Goal: Task Accomplishment & Management: Manage account settings

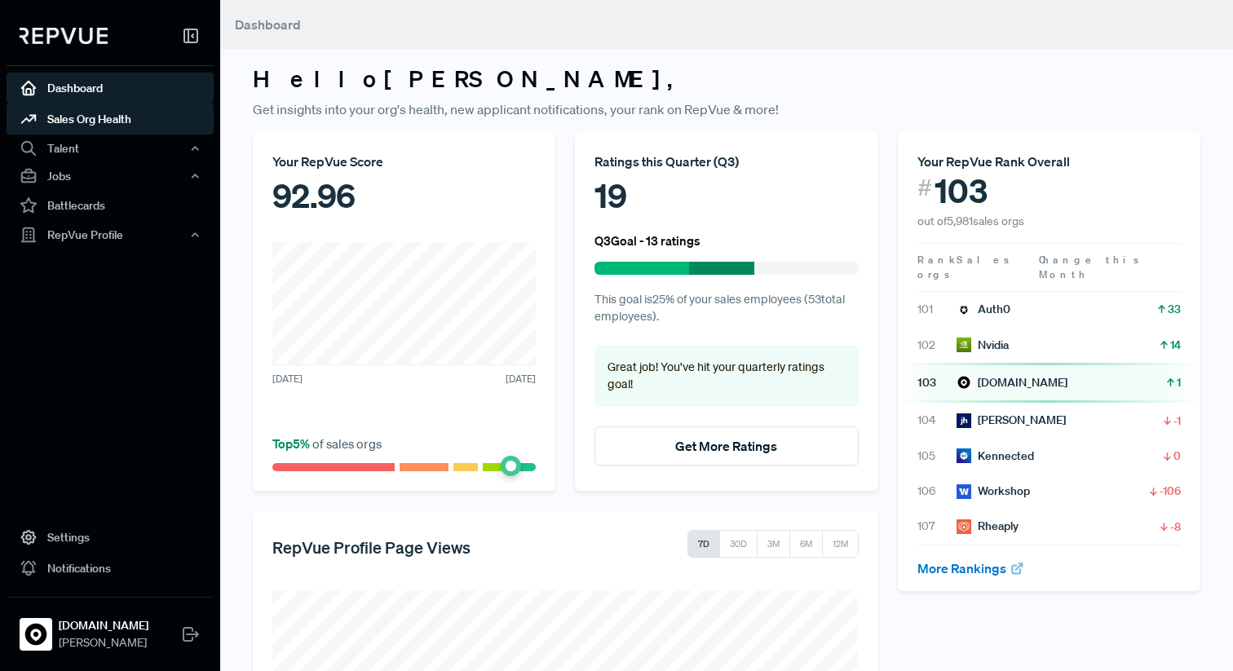
click at [99, 126] on link "Sales Org Health" at bounding box center [110, 119] width 207 height 31
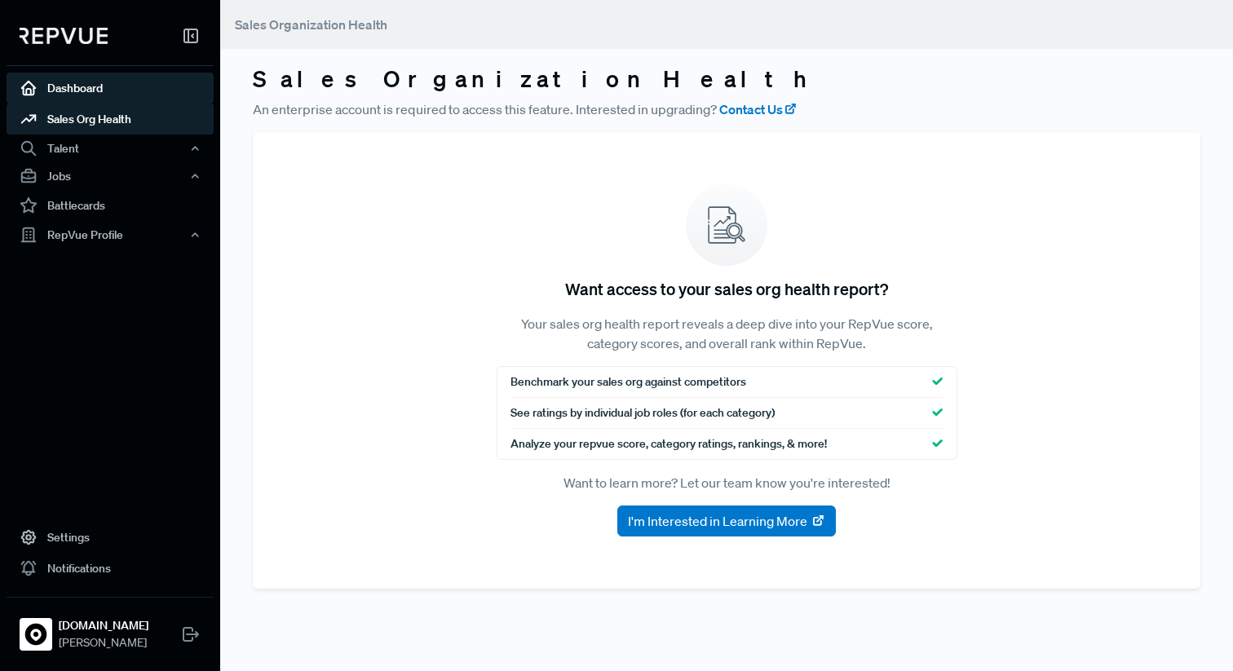
click at [95, 94] on link "Dashboard" at bounding box center [110, 88] width 207 height 31
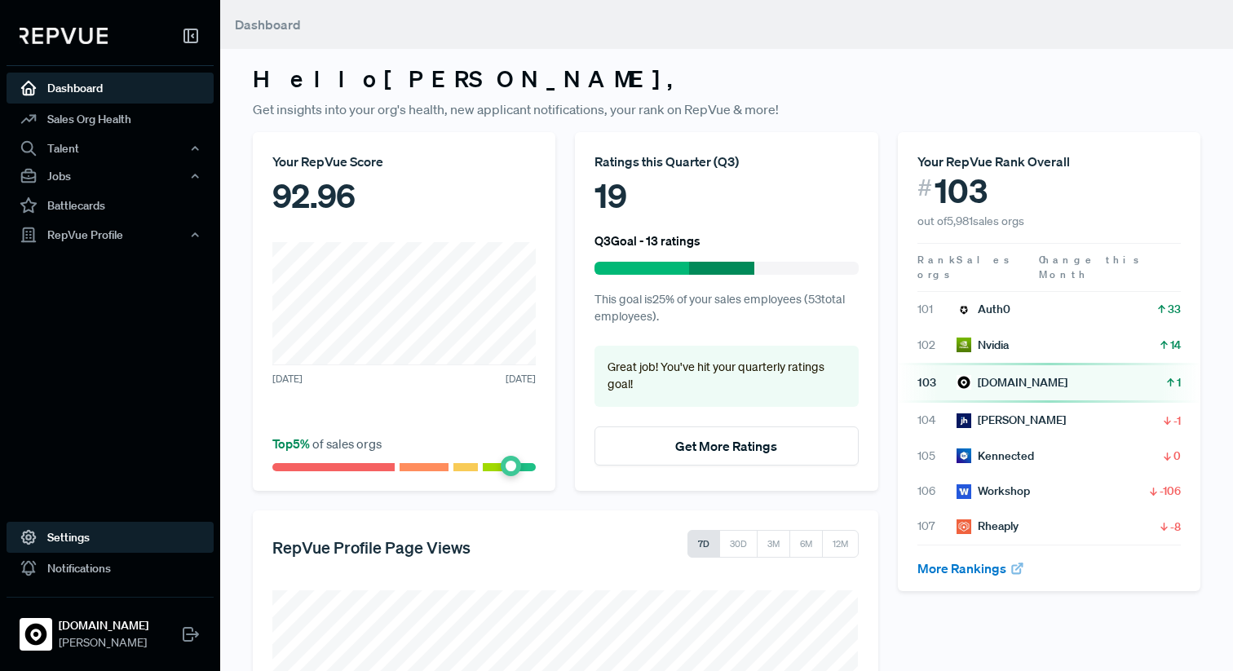
click at [86, 548] on link "Settings" at bounding box center [110, 537] width 207 height 31
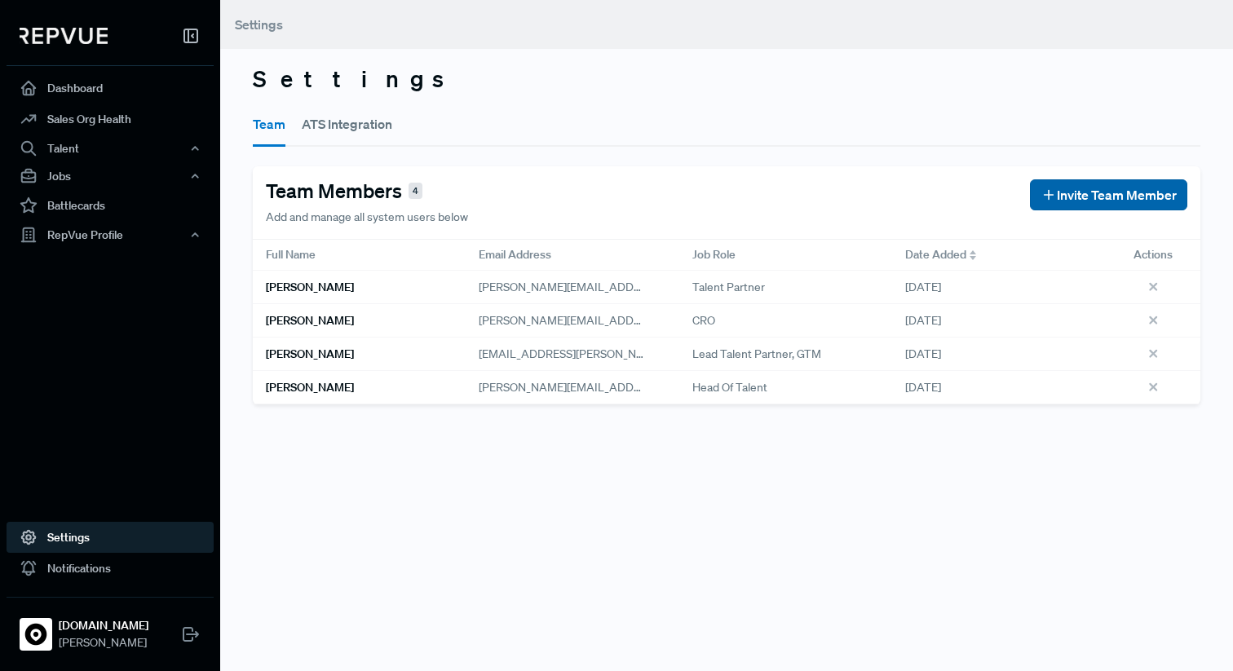
click at [1120, 183] on button "Invite Team Member" at bounding box center [1108, 194] width 157 height 31
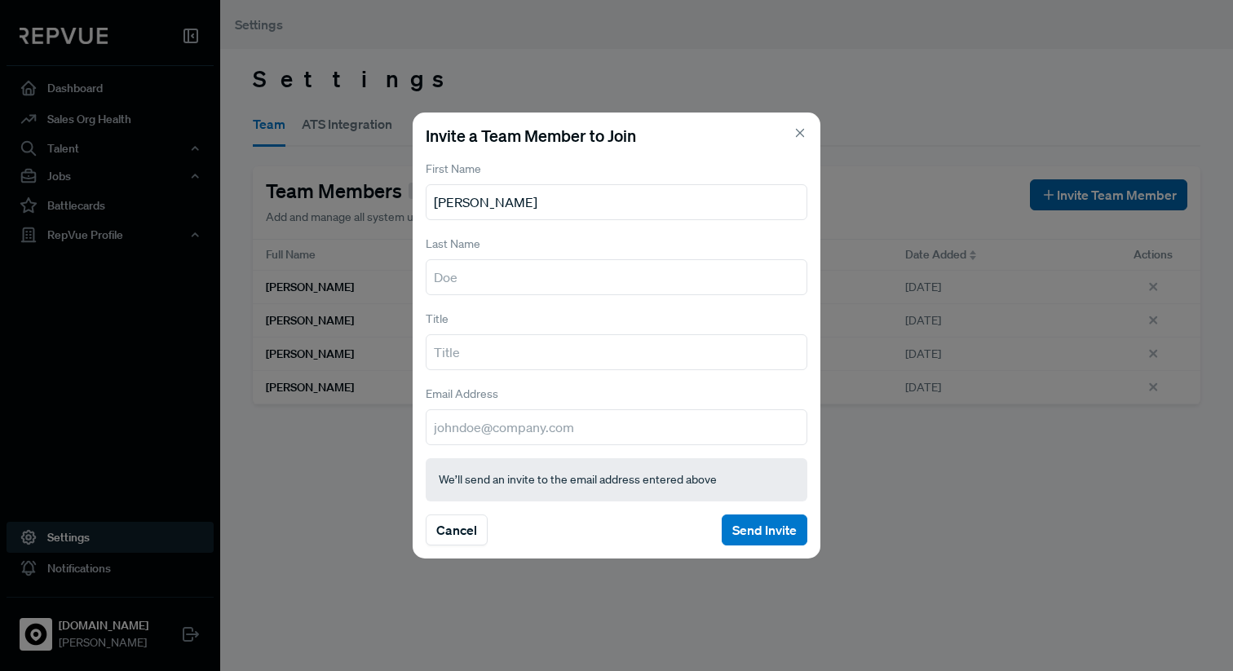
type input "[PERSON_NAME]"
type input "PBP"
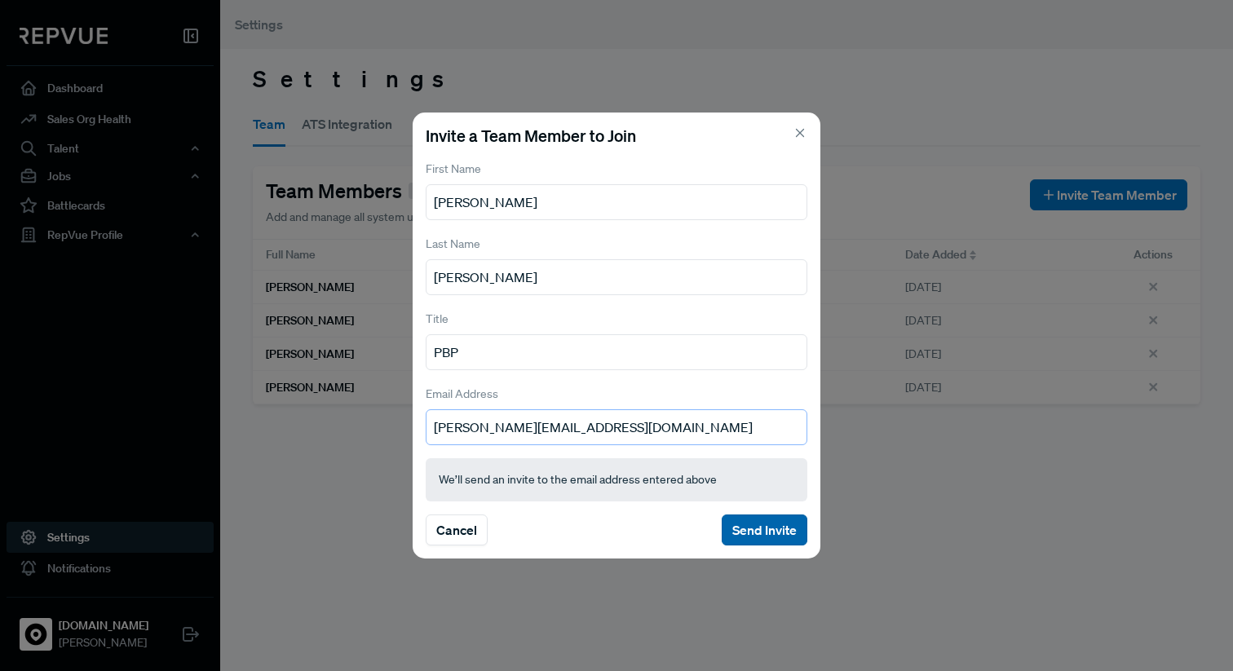
type input "[PERSON_NAME][EMAIL_ADDRESS][DOMAIN_NAME]"
click at [776, 519] on button "Send Invite" at bounding box center [765, 530] width 86 height 31
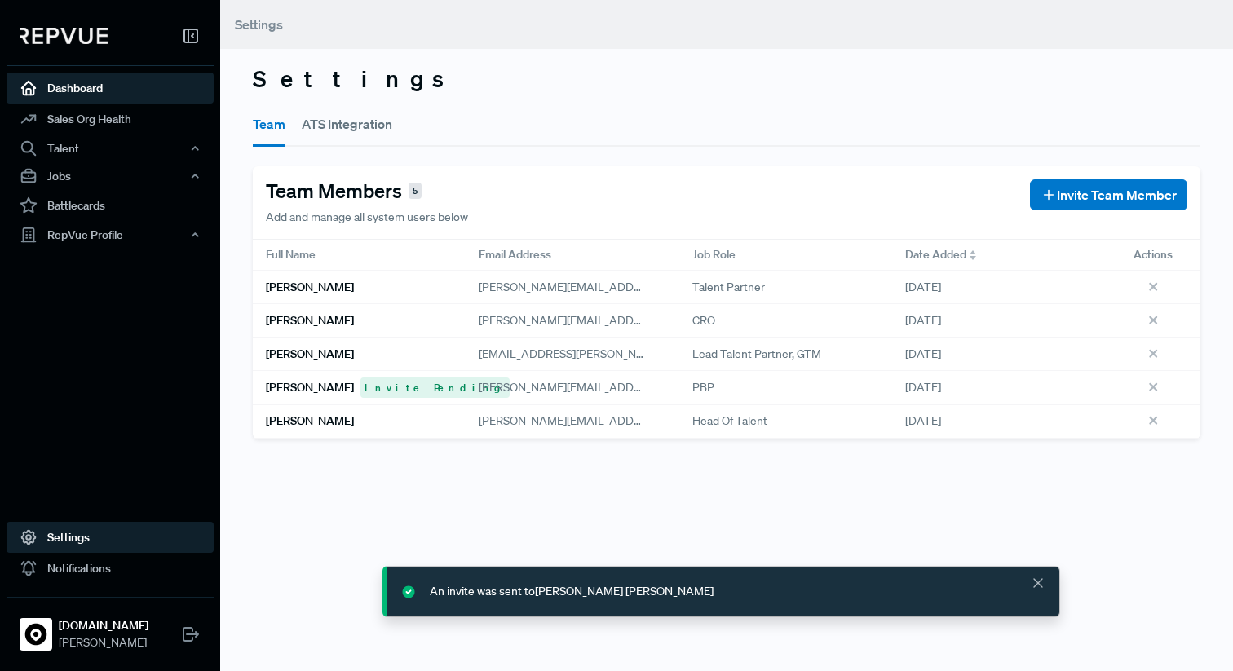
click at [95, 88] on link "Dashboard" at bounding box center [110, 88] width 207 height 31
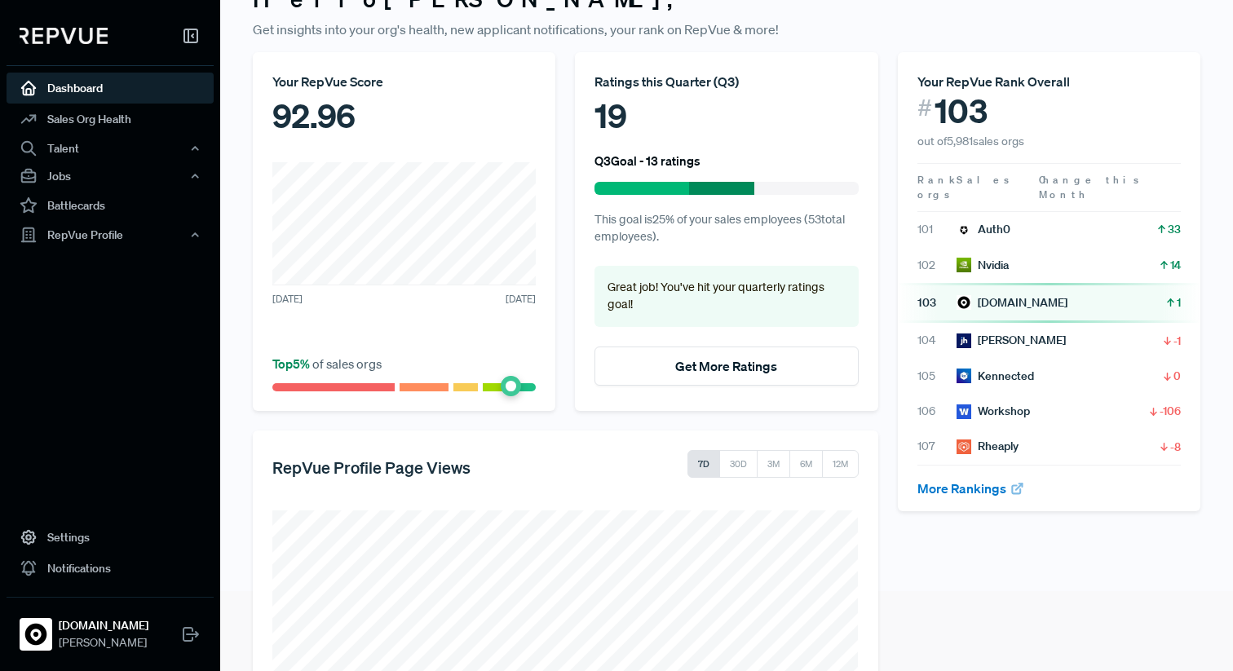
scroll to position [83, 0]
